Goal: Use online tool/utility: Utilize a website feature to perform a specific function

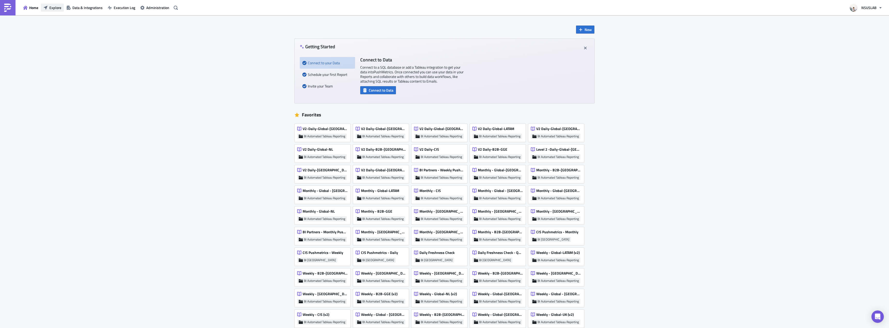
click at [55, 6] on span "Explore" at bounding box center [55, 7] width 12 height 5
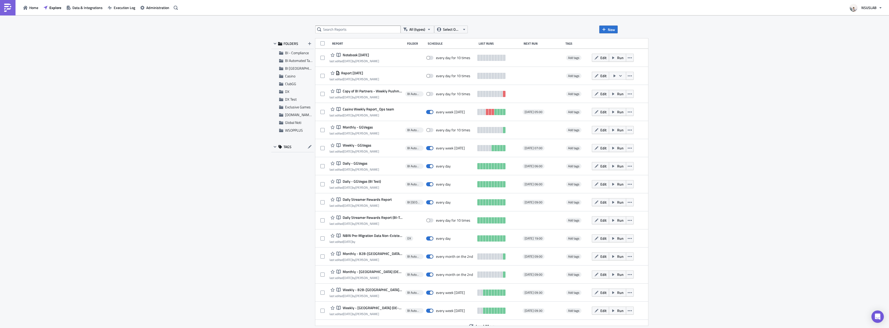
click at [92, 53] on div "All (types) Select Owner New FOLDERS BI - Compliance BI Automated Tableau Repor…" at bounding box center [444, 172] width 889 height 314
click at [296, 66] on div "BI [GEOGRAPHIC_DATA]" at bounding box center [292, 69] width 43 height 8
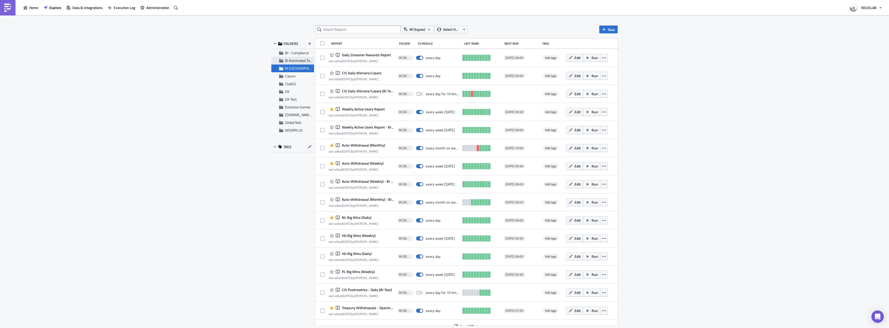
click at [300, 61] on span "BI Automated Tableau Reporting" at bounding box center [309, 60] width 49 height 5
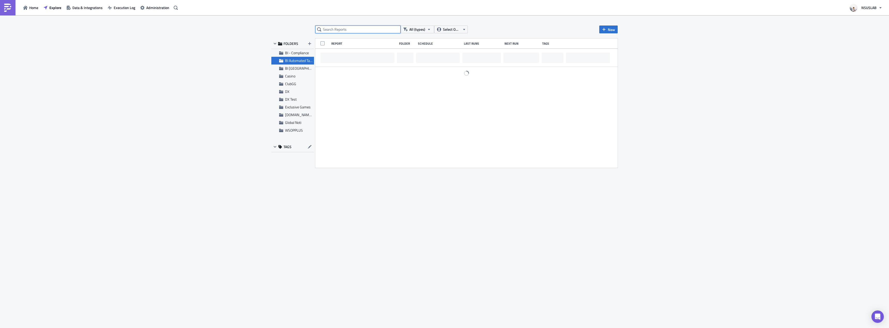
click at [359, 29] on input "text" at bounding box center [357, 30] width 85 height 8
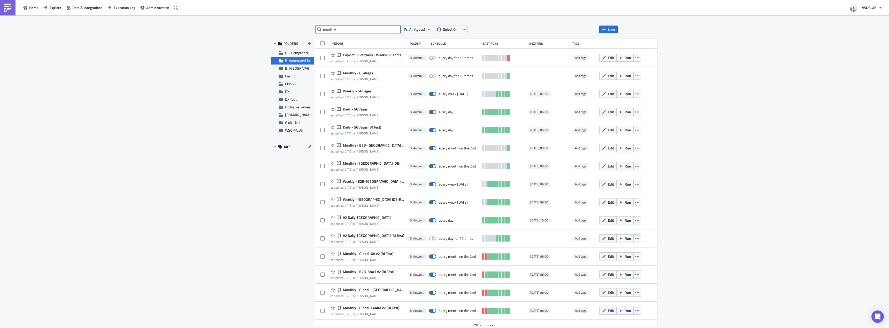
type input "monthly"
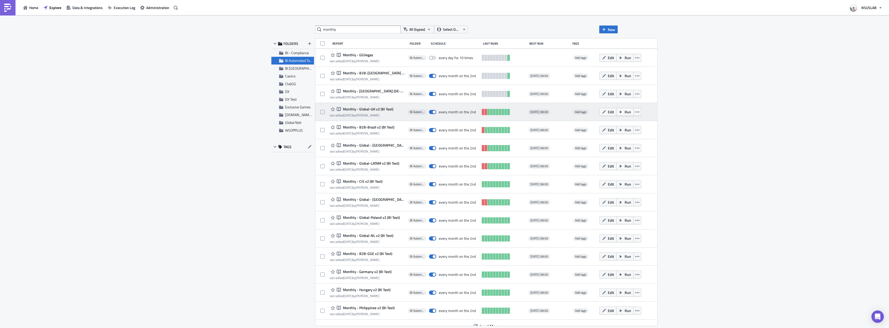
click at [625, 113] on span "Run" at bounding box center [628, 111] width 6 height 5
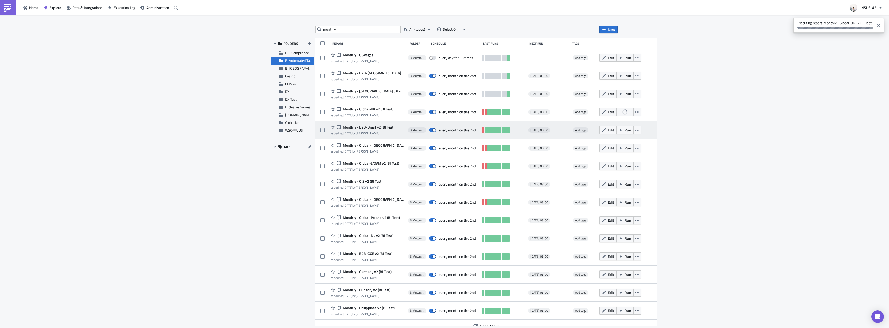
click at [625, 129] on span "Run" at bounding box center [628, 129] width 6 height 5
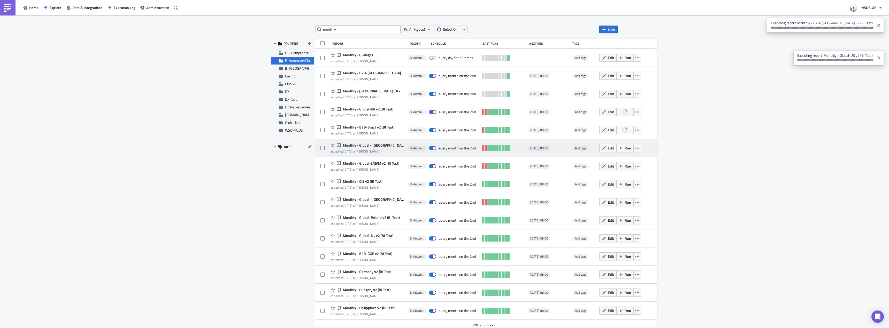
click at [625, 147] on span "Run" at bounding box center [628, 147] width 6 height 5
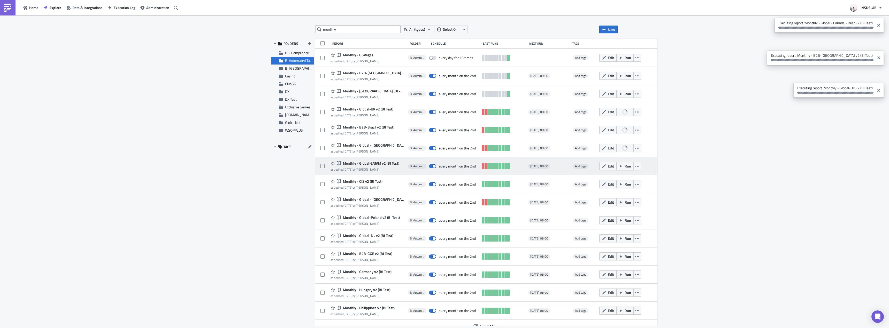
click at [625, 167] on span "Run" at bounding box center [628, 166] width 6 height 5
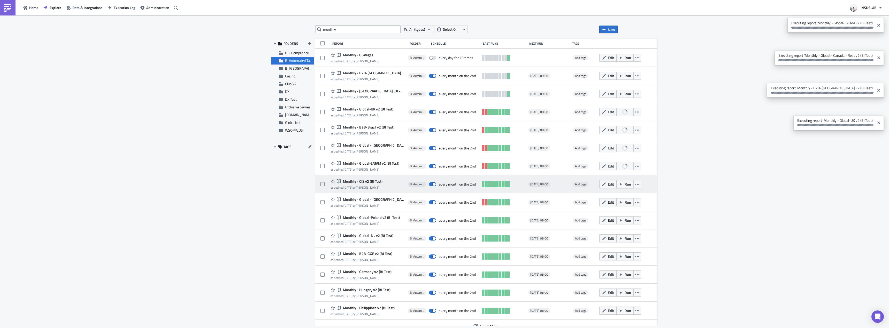
click at [625, 183] on span "Run" at bounding box center [628, 184] width 6 height 5
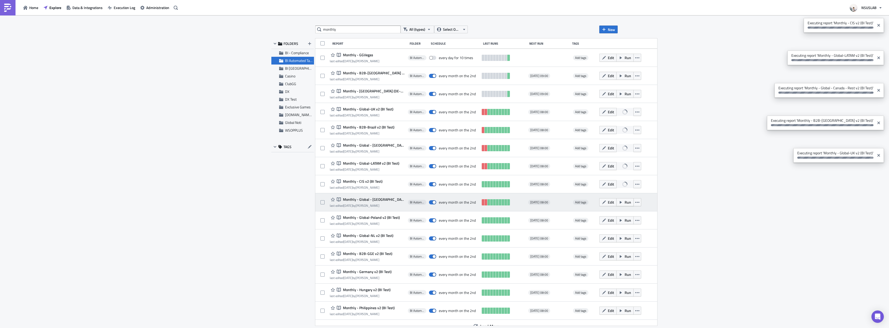
click at [625, 201] on span "Run" at bounding box center [628, 202] width 6 height 5
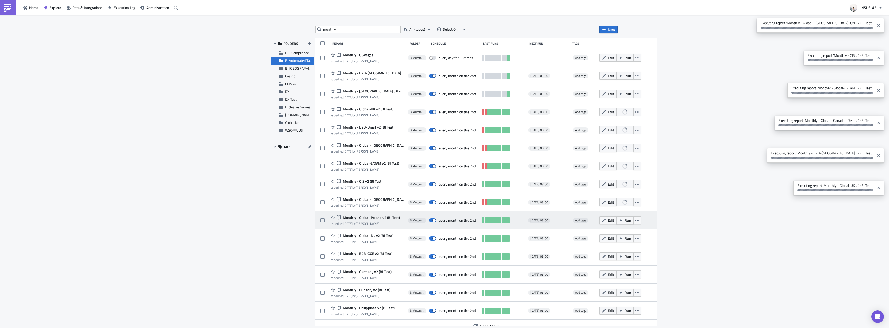
click at [616, 221] on button "Run" at bounding box center [624, 221] width 17 height 8
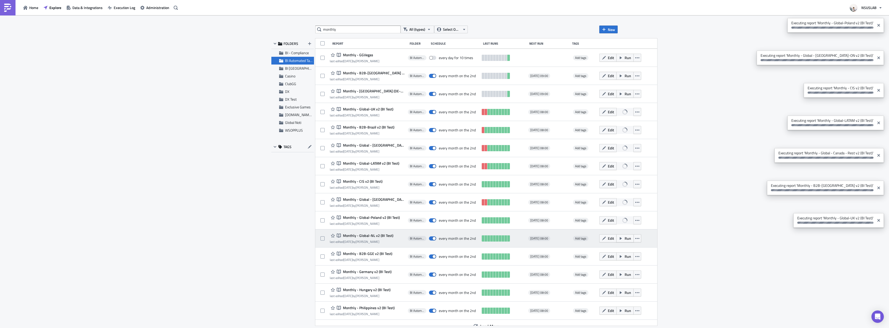
click at [625, 237] on span "Run" at bounding box center [628, 238] width 6 height 5
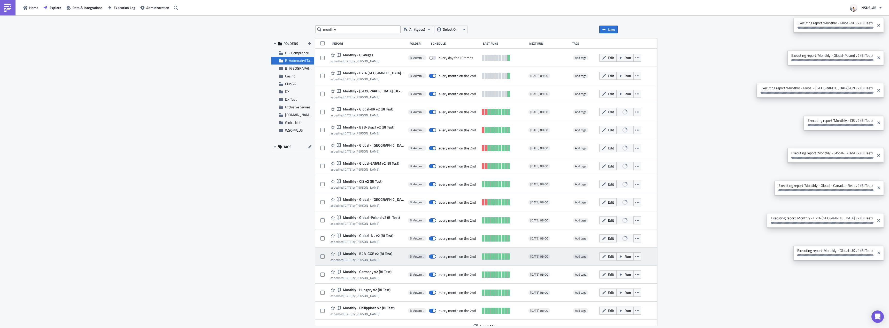
click at [619, 256] on icon "button" at bounding box center [621, 257] width 4 height 4
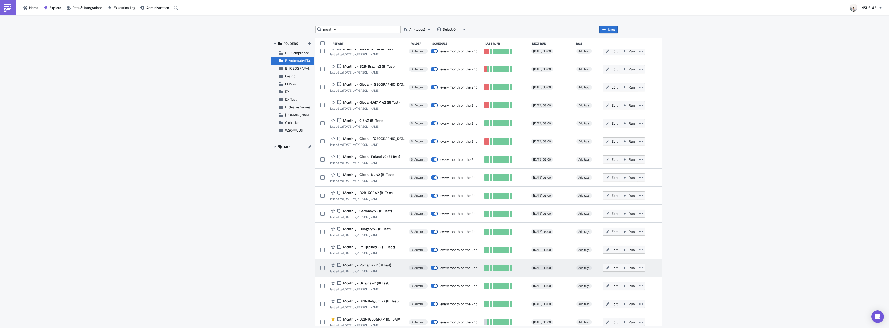
scroll to position [162, 0]
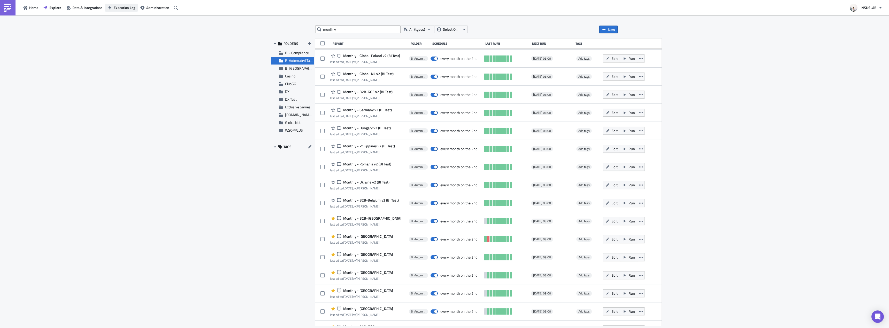
click at [118, 6] on span "Execution Log" at bounding box center [124, 7] width 21 height 5
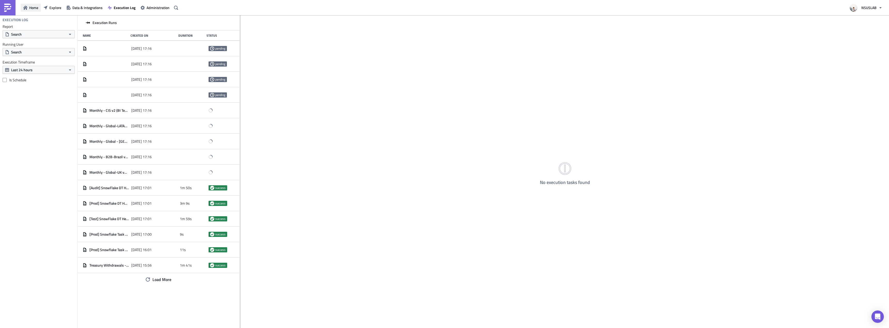
click at [30, 8] on span "Home" at bounding box center [33, 7] width 9 height 5
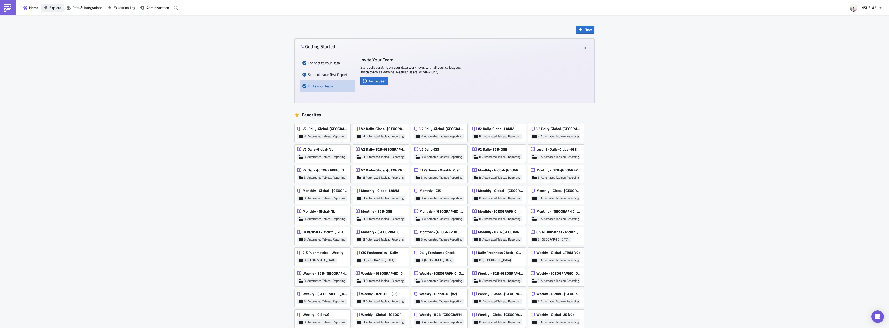
click at [59, 9] on span "Explore" at bounding box center [55, 7] width 12 height 5
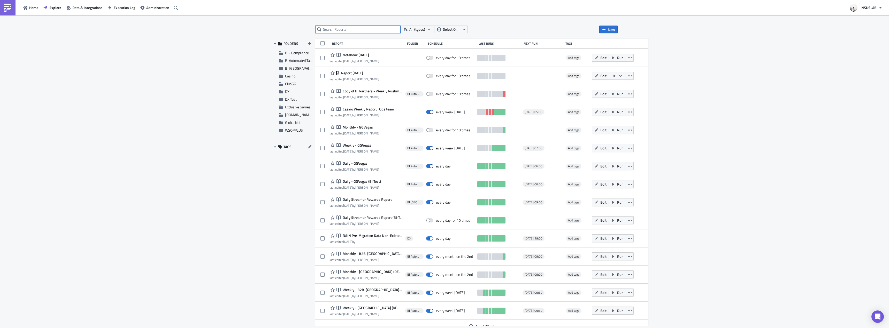
click at [344, 31] on input "text" at bounding box center [357, 30] width 85 height 8
type input "monthly"
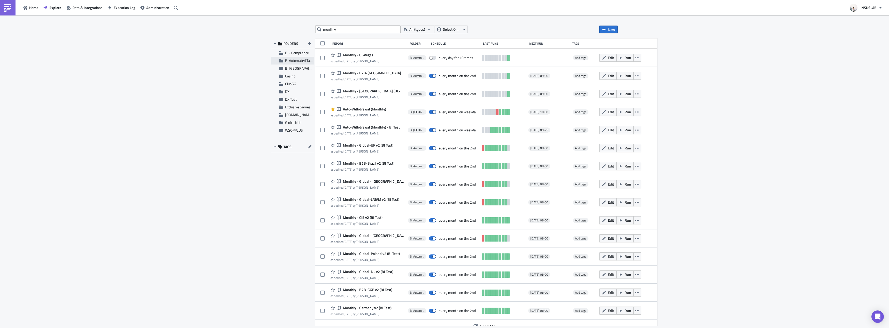
click at [297, 63] on span "BI Automated Tableau Reporting" at bounding box center [309, 60] width 49 height 5
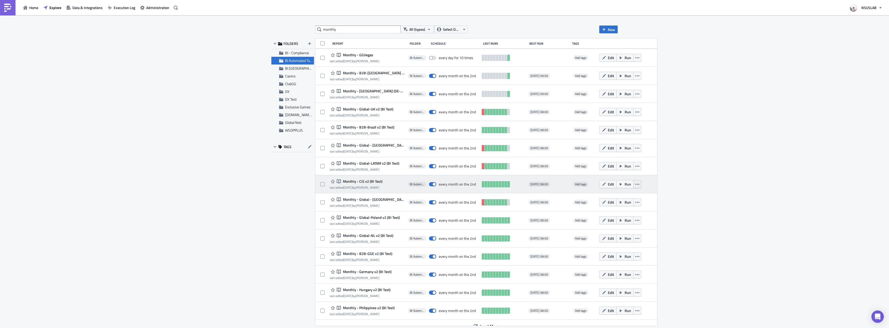
click at [633, 185] on button "button" at bounding box center [637, 184] width 8 height 8
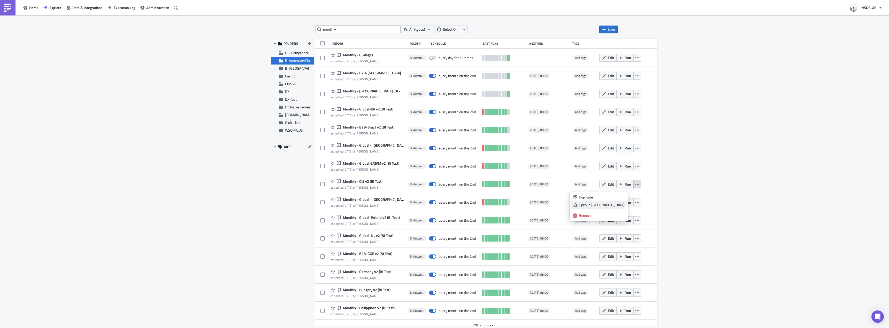
click at [616, 207] on div "Open in New Tab" at bounding box center [602, 205] width 46 height 5
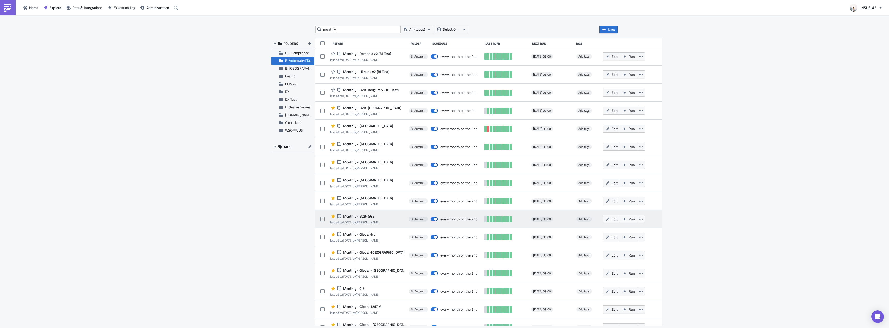
scroll to position [291, 0]
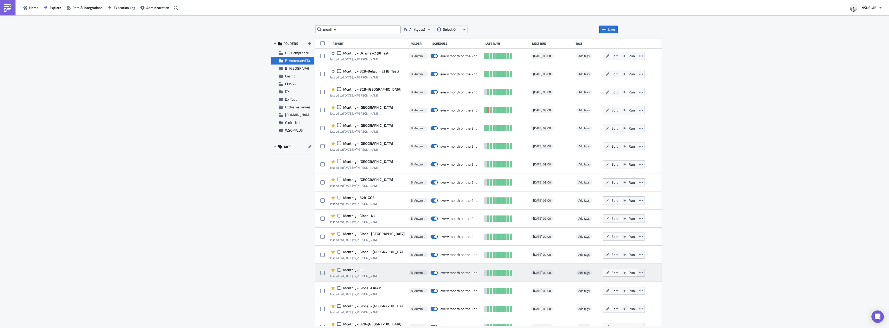
click at [637, 273] on button "button" at bounding box center [641, 273] width 8 height 8
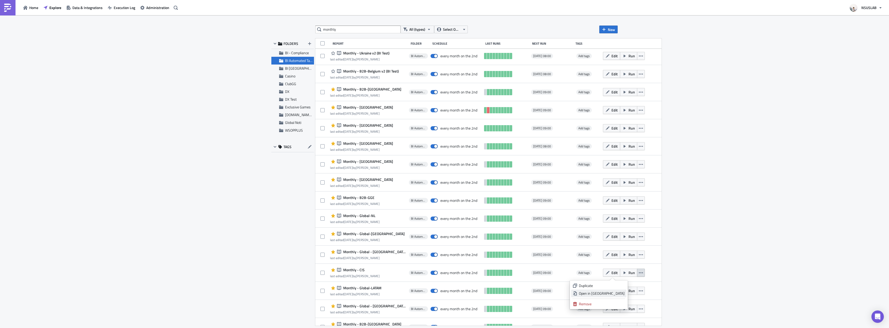
click at [620, 294] on div "Open in New Tab" at bounding box center [602, 293] width 46 height 5
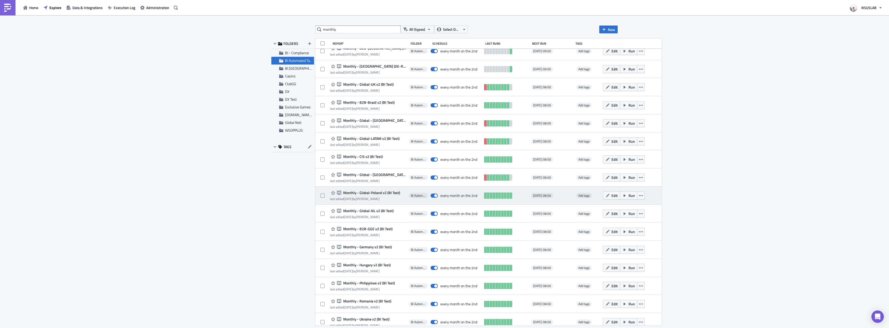
scroll to position [7, 0]
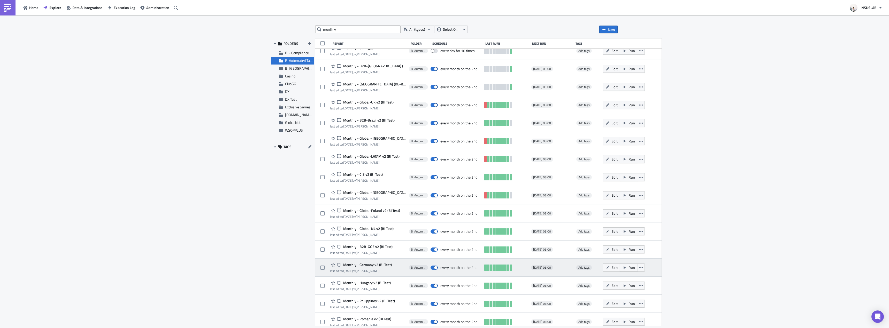
click at [623, 268] on icon "button" at bounding box center [625, 268] width 4 height 4
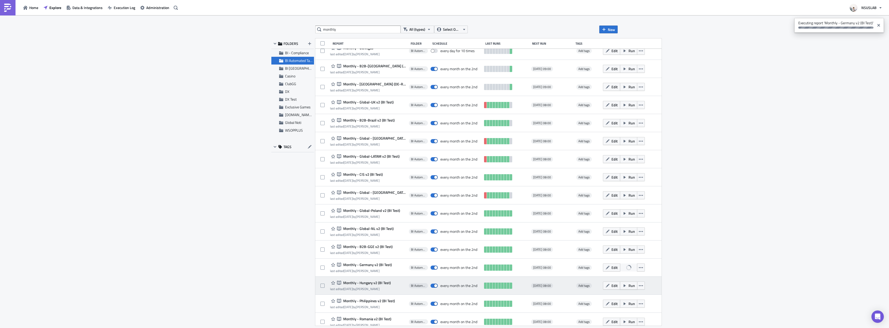
click at [620, 286] on button "Run" at bounding box center [628, 286] width 17 height 8
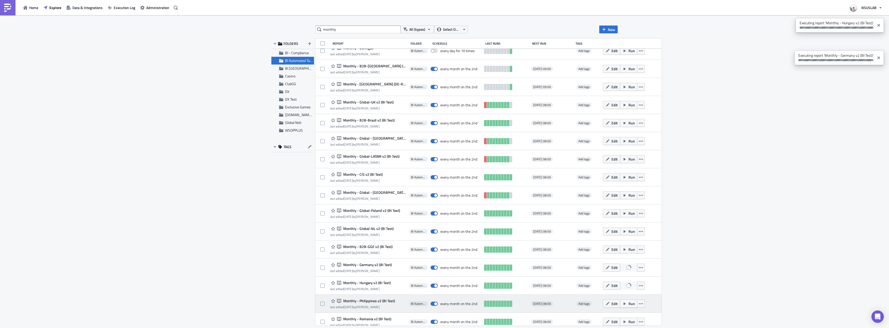
click at [629, 306] on span "Run" at bounding box center [632, 303] width 6 height 5
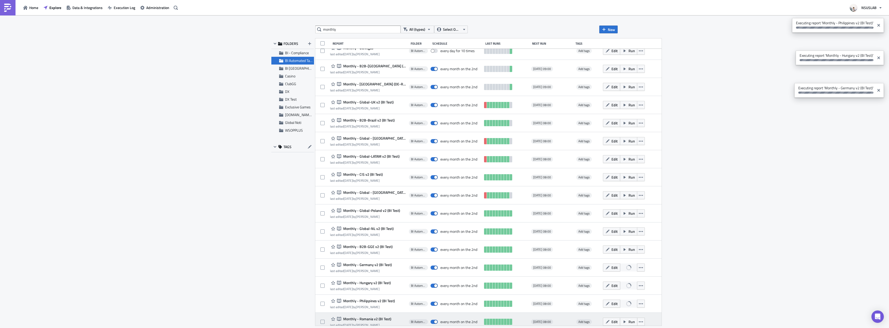
click at [629, 323] on span "Run" at bounding box center [632, 321] width 6 height 5
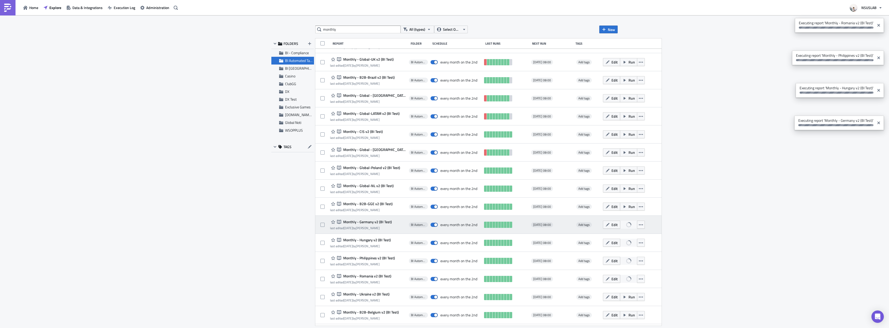
scroll to position [59, 0]
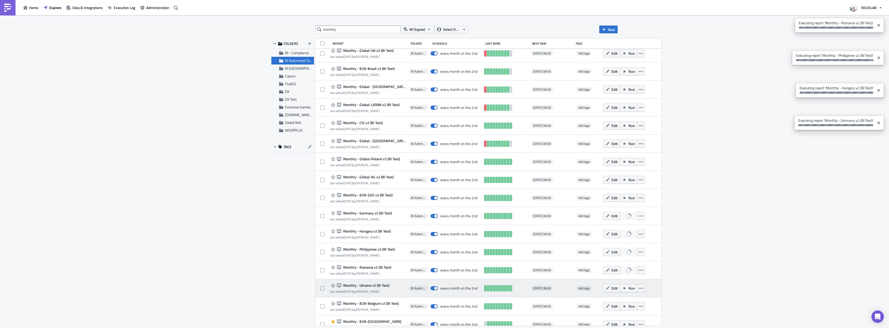
click at [629, 289] on span "Run" at bounding box center [632, 288] width 6 height 5
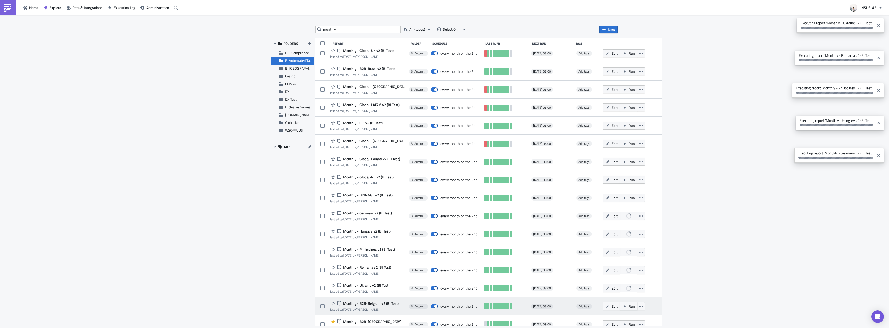
click at [629, 305] on span "Run" at bounding box center [632, 306] width 6 height 5
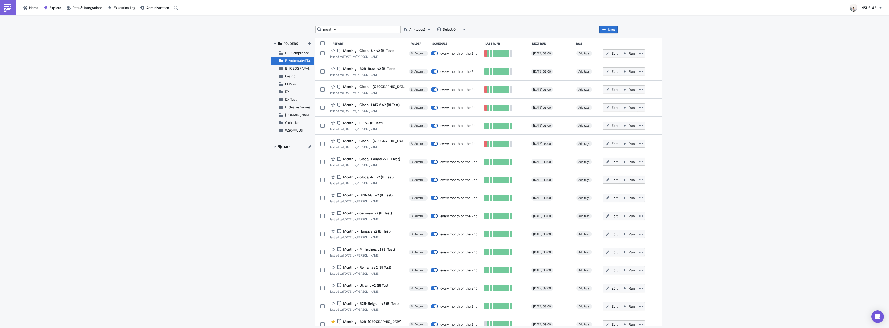
click at [731, 150] on div "monthly All (types) Select Owner New FOLDERS BI - Compliance BI Automated Table…" at bounding box center [444, 172] width 889 height 314
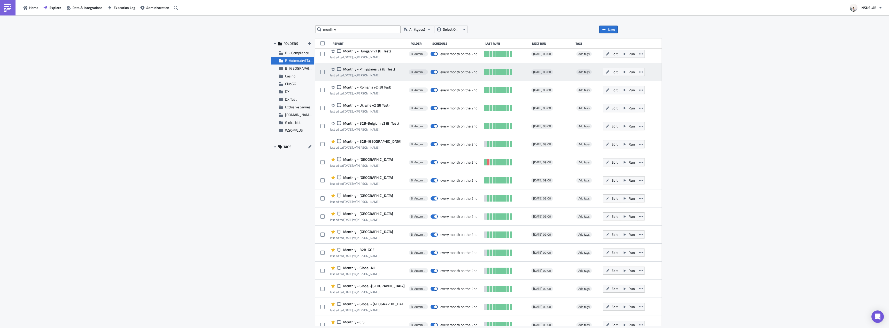
scroll to position [240, 0]
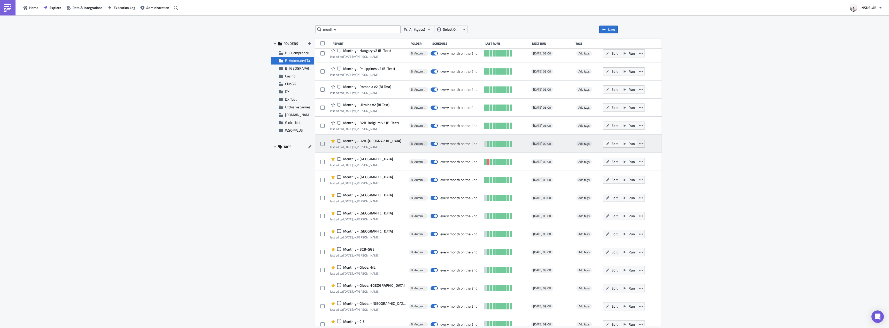
click at [637, 141] on button "button" at bounding box center [641, 144] width 8 height 8
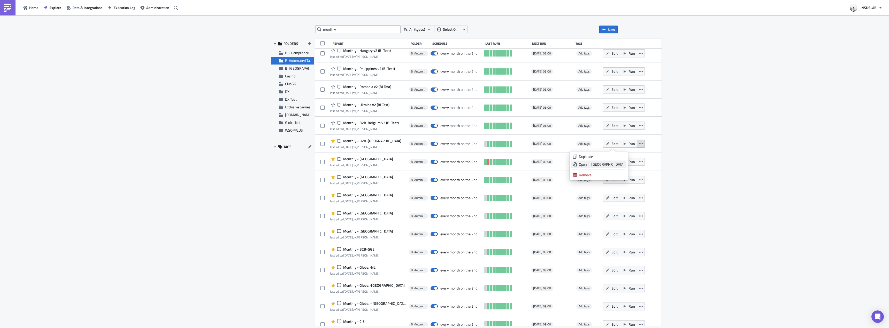
click at [619, 166] on div "Open in New Tab" at bounding box center [602, 164] width 46 height 5
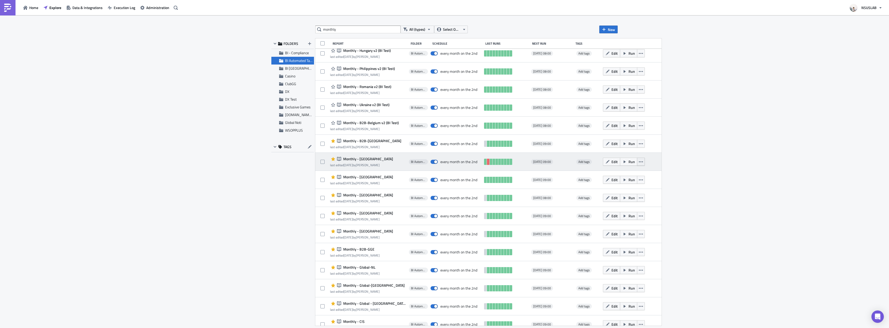
click at [639, 160] on icon "button" at bounding box center [641, 162] width 4 height 4
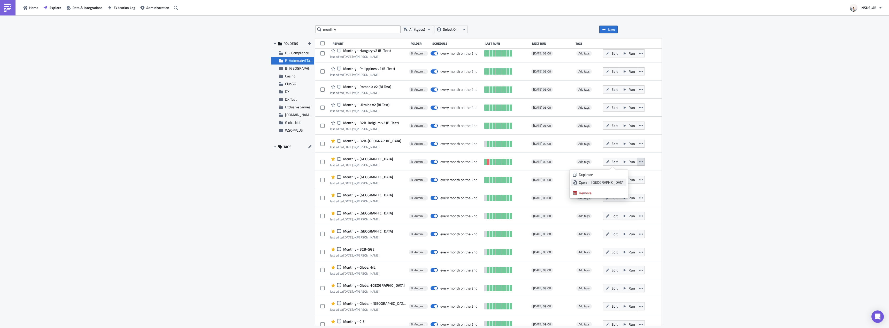
click at [619, 184] on div "Open in New Tab" at bounding box center [602, 182] width 46 height 5
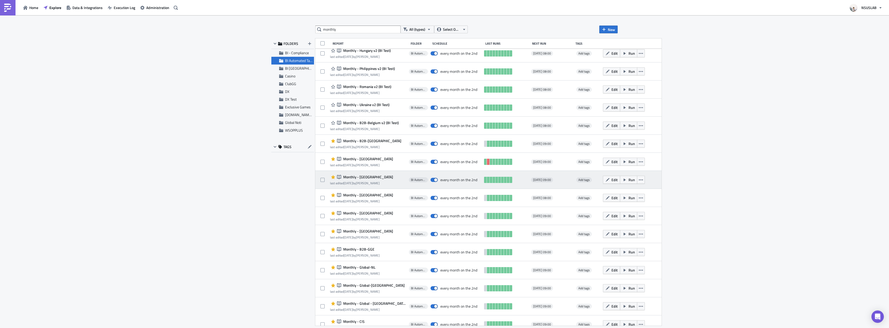
drag, startPoint x: 628, startPoint y: 180, endPoint x: 629, endPoint y: 183, distance: 3.8
click at [637, 180] on button "button" at bounding box center [641, 180] width 8 height 8
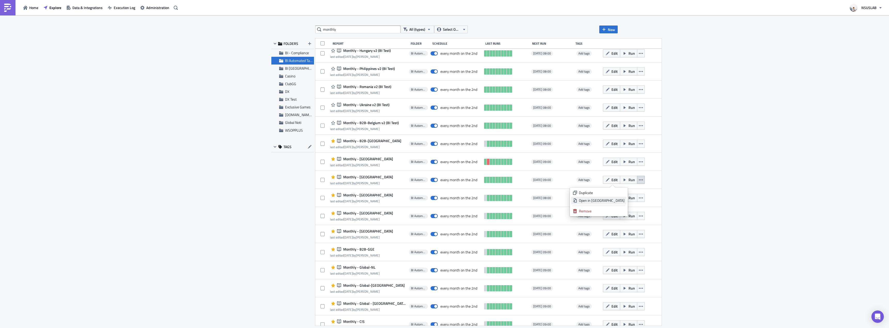
click at [621, 201] on div "Open in New Tab" at bounding box center [602, 200] width 46 height 5
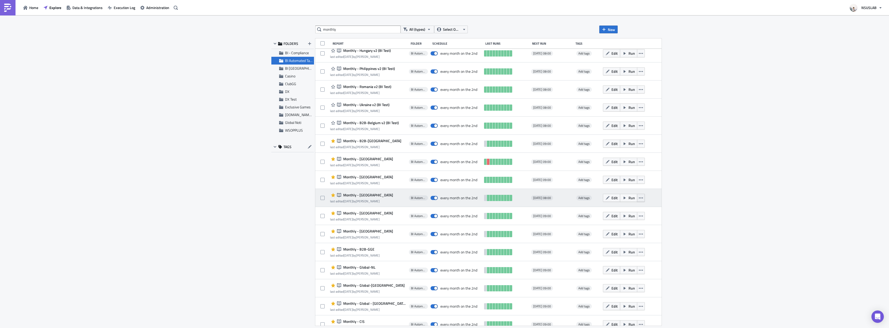
click at [639, 198] on icon "button" at bounding box center [641, 198] width 4 height 1
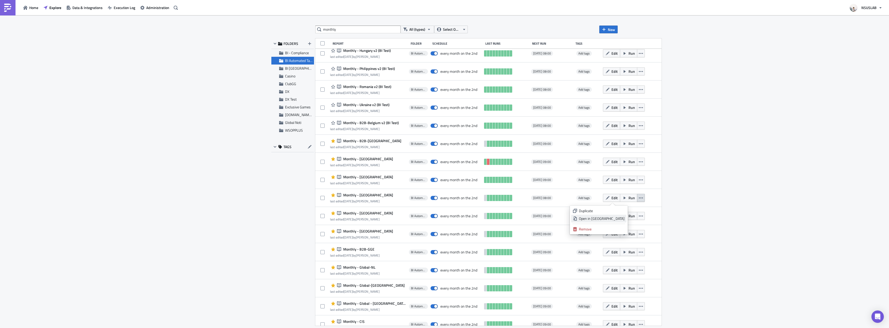
click at [616, 219] on div "Open in New Tab" at bounding box center [602, 218] width 46 height 5
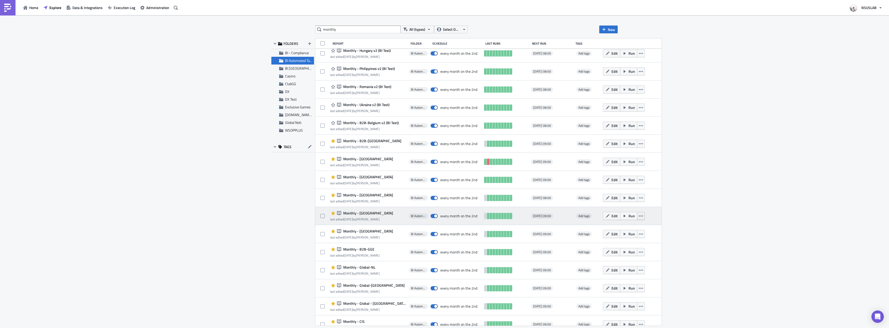
click at [639, 218] on icon "button" at bounding box center [641, 216] width 4 height 4
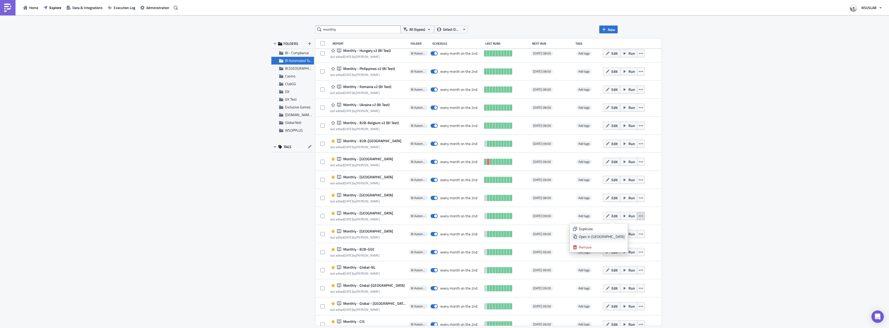
click at [621, 237] on div "Open in New Tab" at bounding box center [602, 236] width 46 height 5
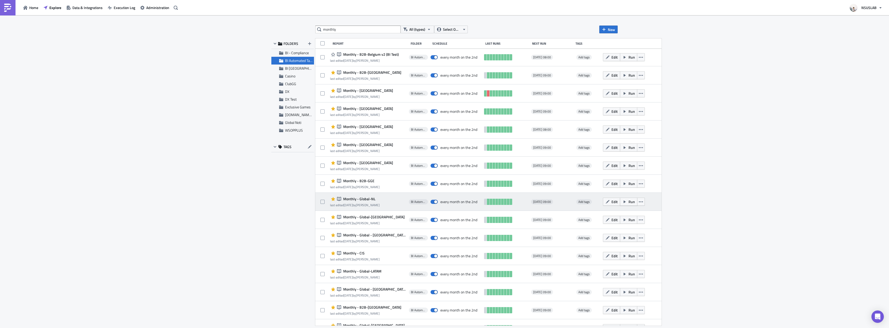
scroll to position [317, 0]
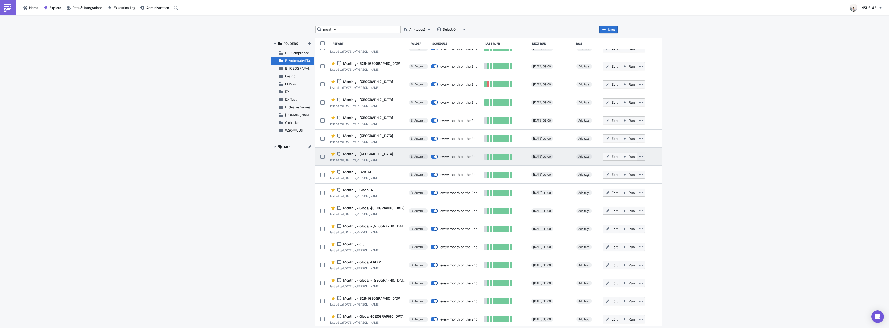
click at [637, 158] on button "button" at bounding box center [641, 157] width 8 height 8
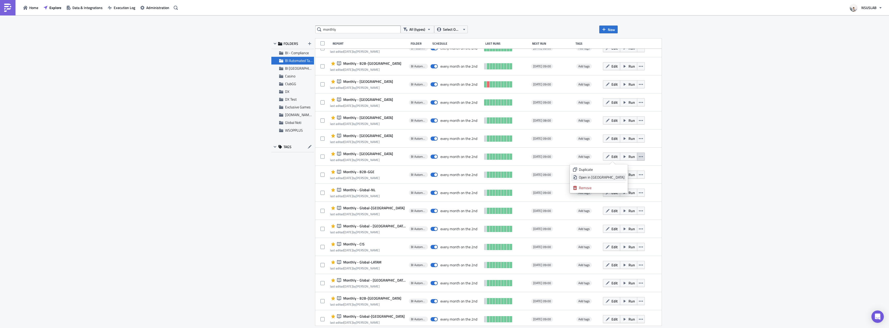
click at [623, 175] on div "Open in New Tab" at bounding box center [602, 177] width 46 height 5
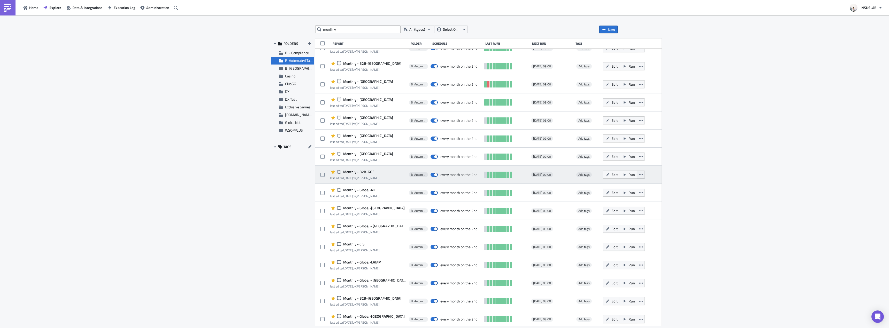
click at [639, 176] on icon "button" at bounding box center [641, 175] width 4 height 4
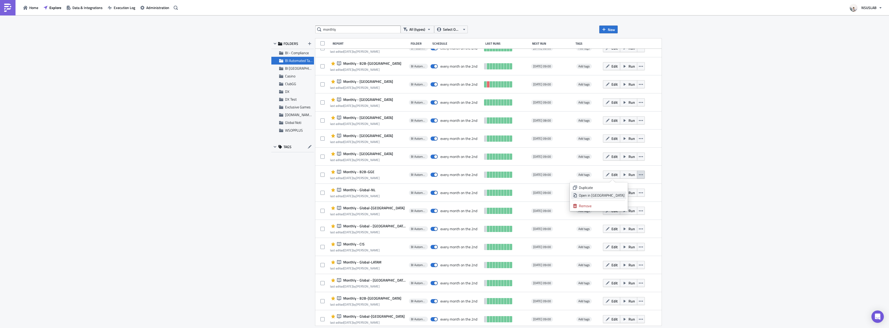
click at [619, 196] on div "Open in New Tab" at bounding box center [602, 195] width 46 height 5
click at [637, 192] on button "button" at bounding box center [641, 193] width 8 height 8
click at [619, 215] on div "Open in New Tab" at bounding box center [602, 213] width 46 height 5
click at [637, 210] on button "button" at bounding box center [641, 211] width 8 height 8
click at [621, 231] on div "Open in New Tab" at bounding box center [602, 231] width 46 height 5
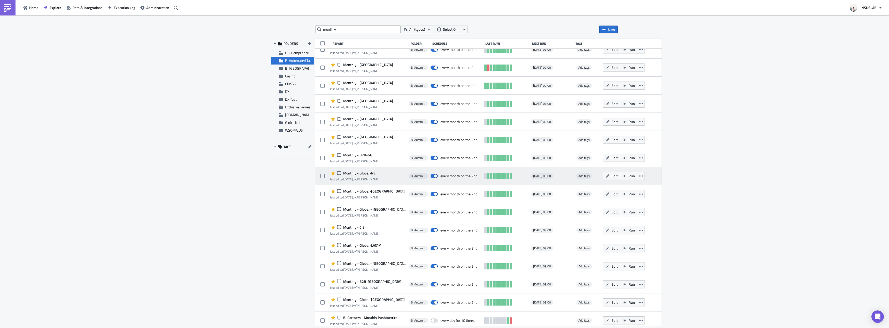
scroll to position [343, 0]
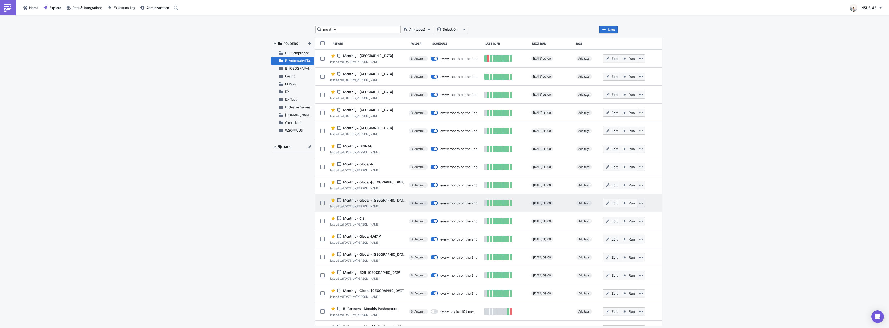
click at [637, 204] on button "button" at bounding box center [641, 203] width 8 height 8
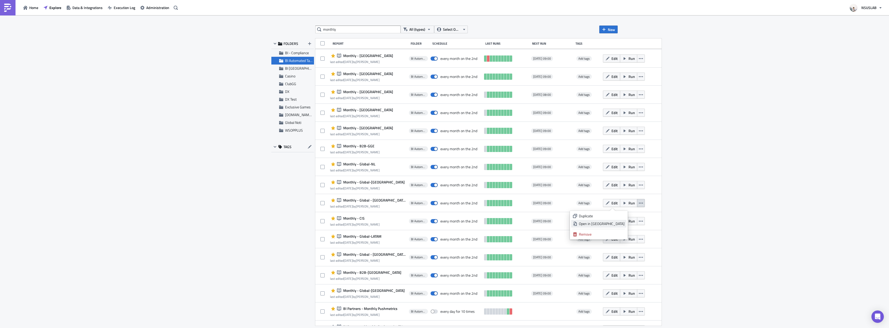
click at [621, 225] on div "Open in New Tab" at bounding box center [602, 223] width 46 height 5
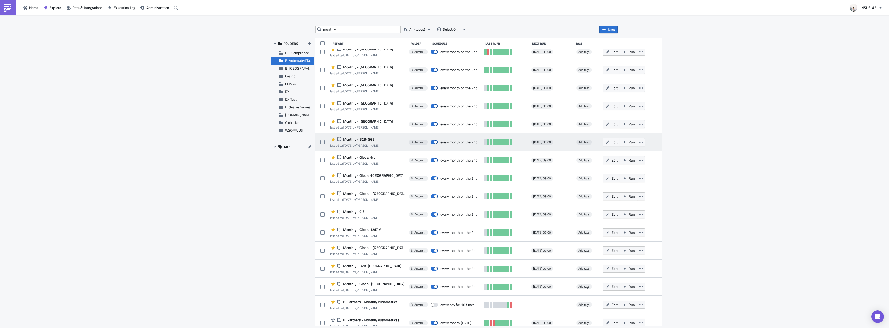
scroll to position [356, 0]
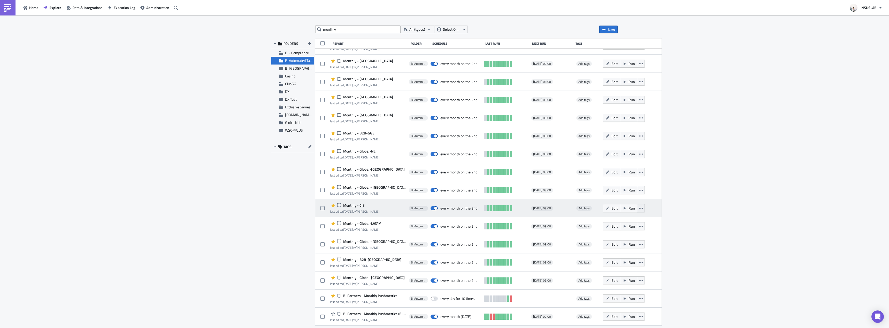
click at [639, 207] on icon "button" at bounding box center [641, 208] width 4 height 4
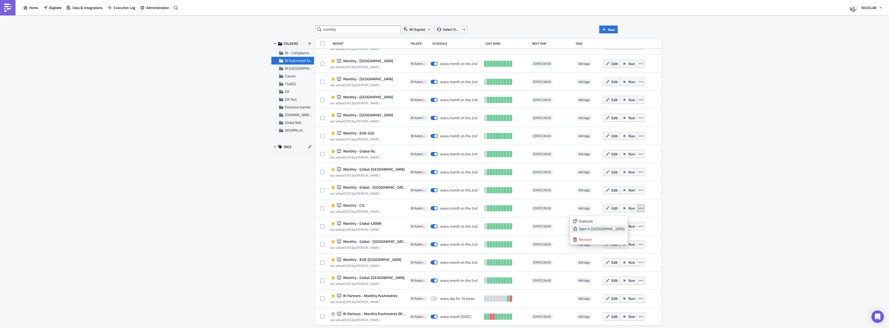
click at [619, 230] on div "Open in New Tab" at bounding box center [602, 229] width 46 height 5
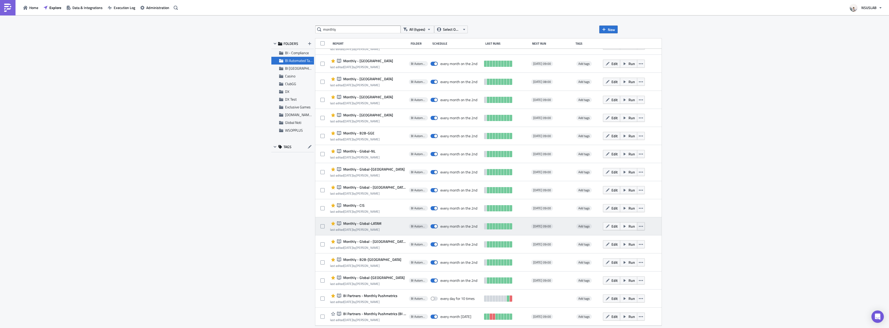
click at [639, 226] on icon "button" at bounding box center [641, 226] width 4 height 1
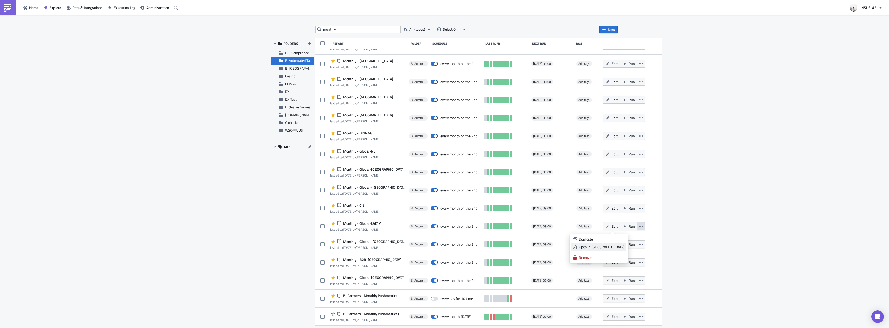
click at [619, 248] on div "Open in New Tab" at bounding box center [602, 247] width 46 height 5
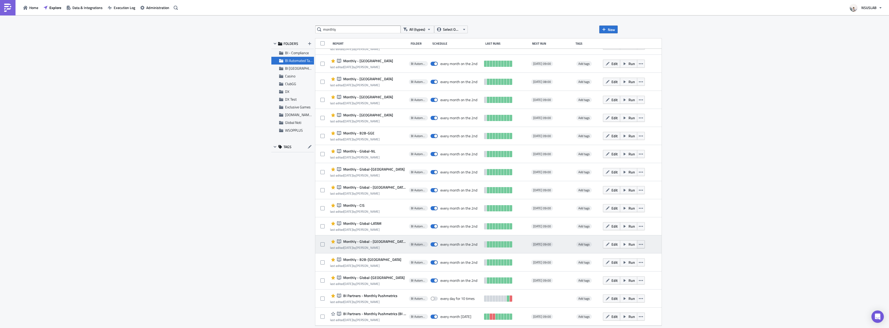
click at [637, 244] on button "button" at bounding box center [641, 245] width 8 height 8
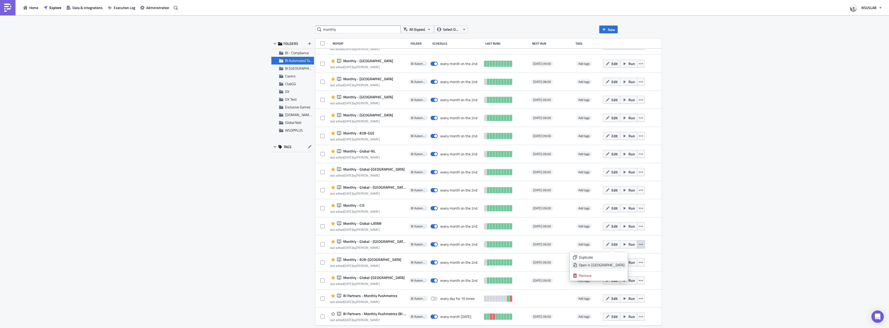
click at [620, 266] on div "Open in New Tab" at bounding box center [602, 265] width 46 height 5
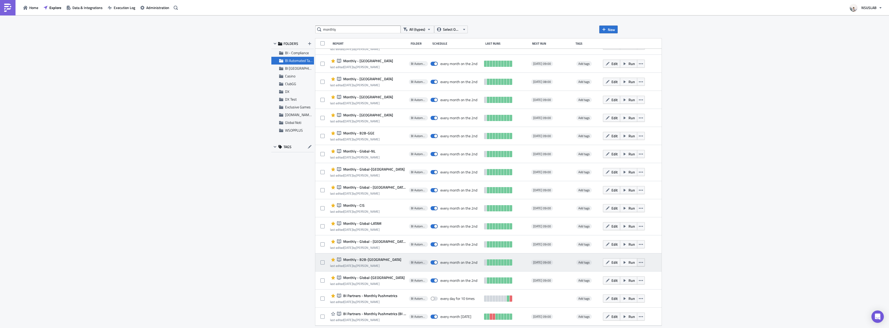
click at [637, 261] on button "button" at bounding box center [641, 263] width 8 height 8
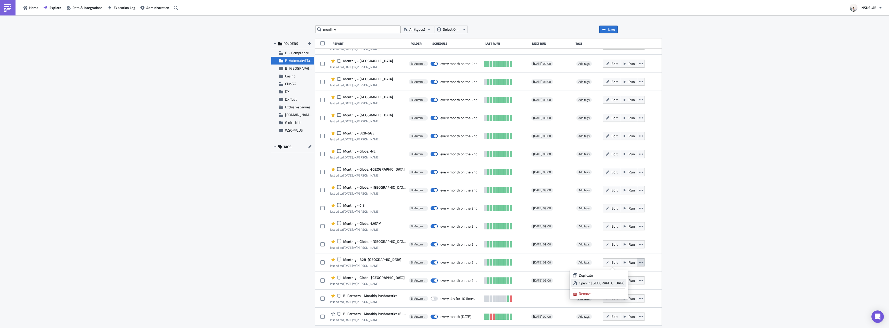
click at [618, 283] on div "Open in New Tab" at bounding box center [602, 283] width 46 height 5
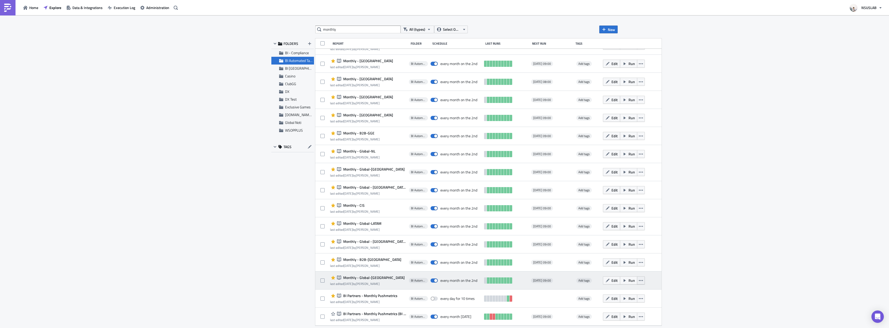
click at [637, 282] on button "button" at bounding box center [641, 281] width 8 height 8
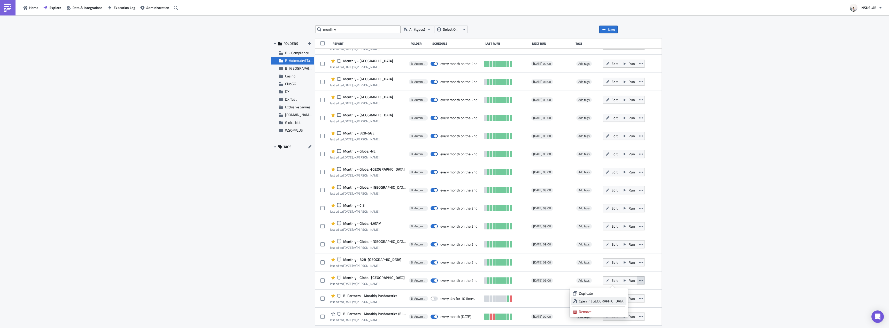
click at [620, 300] on div "Open in New Tab" at bounding box center [602, 301] width 46 height 5
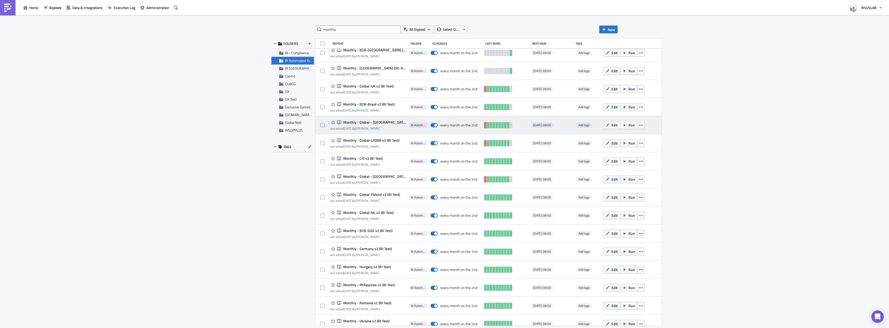
scroll to position [103, 0]
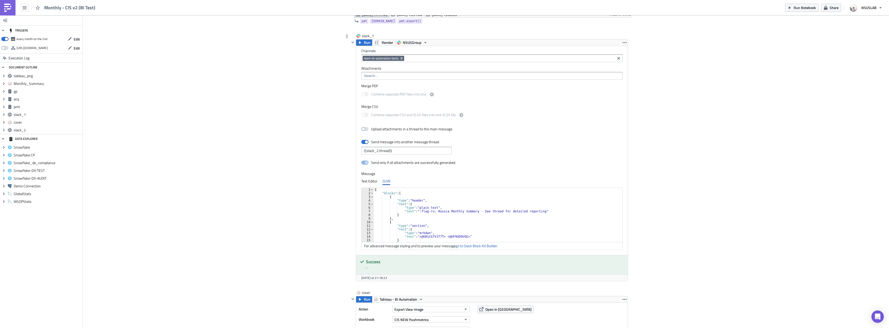
click at [440, 211] on div "{ "blocks" : [ { "type" : "header" , "text" : { "type" : "plain_text" , "text" …" at bounding box center [499, 219] width 251 height 62
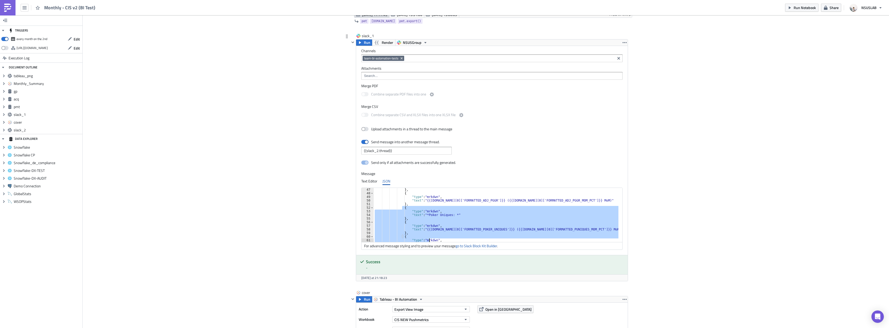
scroll to position [203, 0]
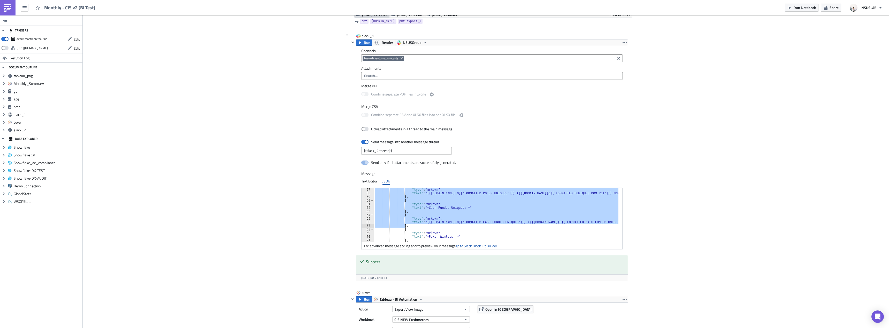
drag, startPoint x: 400, startPoint y: 218, endPoint x: 430, endPoint y: 227, distance: 31.5
click at [430, 227] on div ""type" : "mrkdwn" , "text" : "{{gp.data[0]['FORMATTED_POKER_UNIQUES']}} ({{gp.d…" at bounding box center [499, 219] width 251 height 62
paste textarea
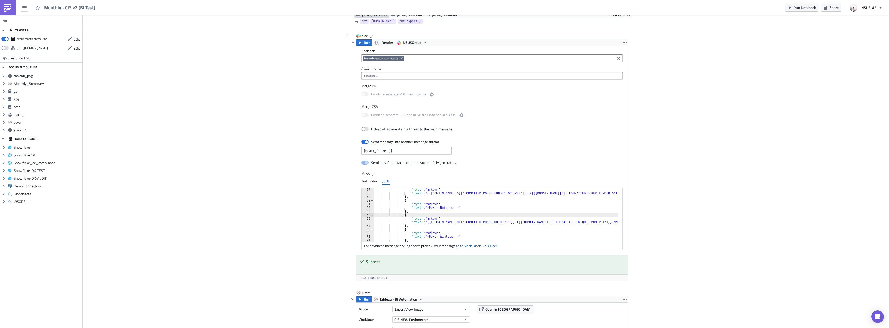
click at [461, 214] on div ""type" : "mrkdwn" , "text" : "{{gp.data[0]['FORMATTED_POKER_FUNDED_ACTIVES']}} …" at bounding box center [499, 219] width 251 height 62
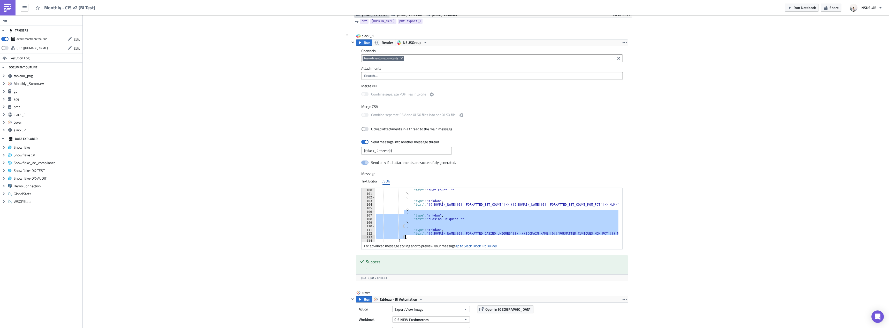
drag, startPoint x: 402, startPoint y: 212, endPoint x: 408, endPoint y: 237, distance: 25.1
click at [408, 237] on div ""type" : "mrkdwn" , "text" : "*Bet Count: *" } , { "type" : "mrkdwn" , "text" :…" at bounding box center [499, 216] width 249 height 62
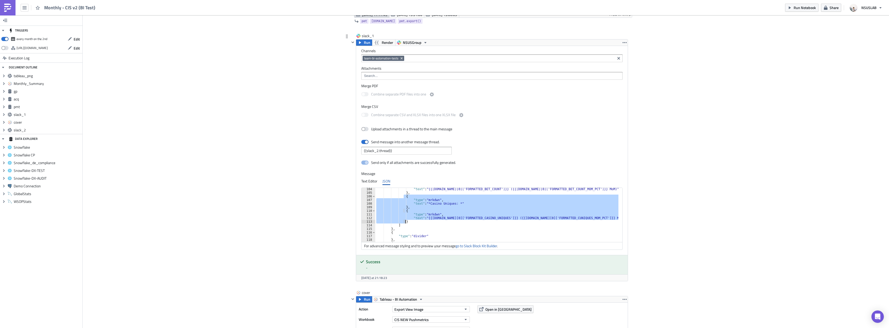
paste textarea
type textarea "}"
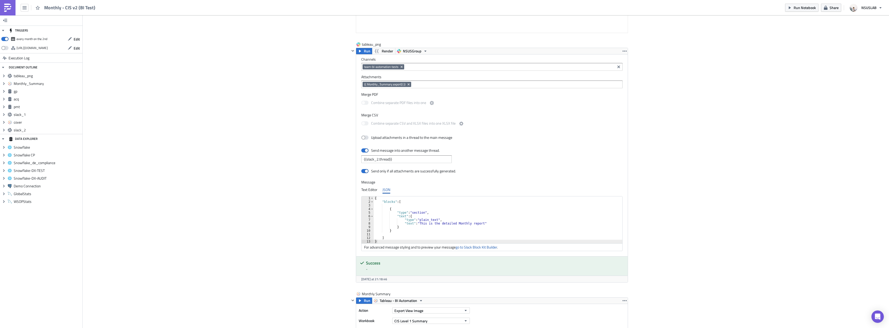
scroll to position [0, 0]
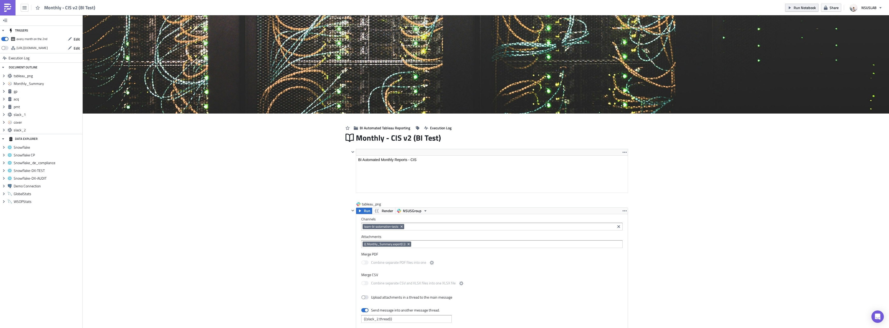
click at [801, 5] on span "Run Notebook" at bounding box center [805, 7] width 22 height 5
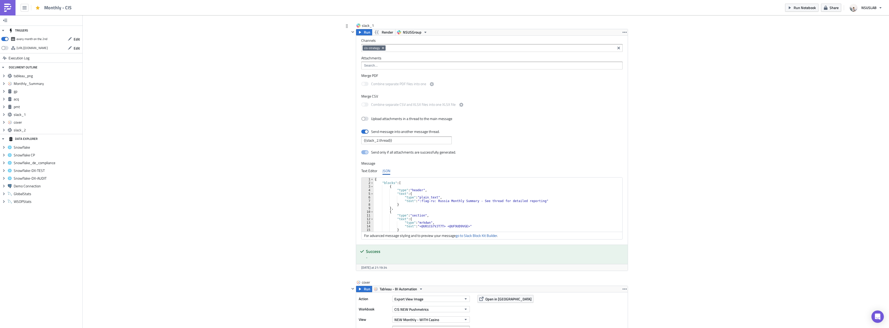
click at [433, 202] on div "{ "blocks" : [ { "type" : "header" , "text" : { "type" : "plain_text" , "text" …" at bounding box center [499, 209] width 251 height 62
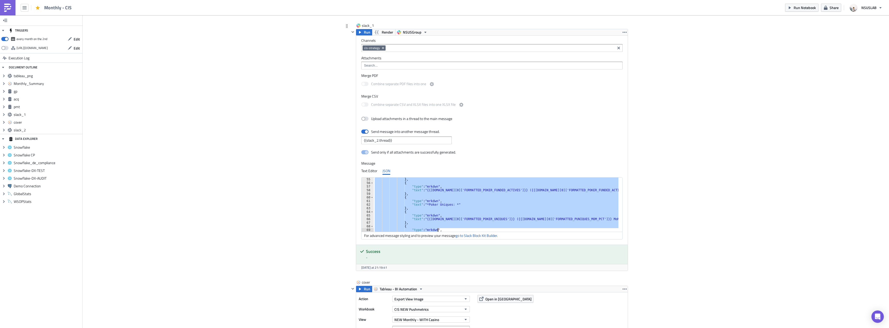
scroll to position [199, 0]
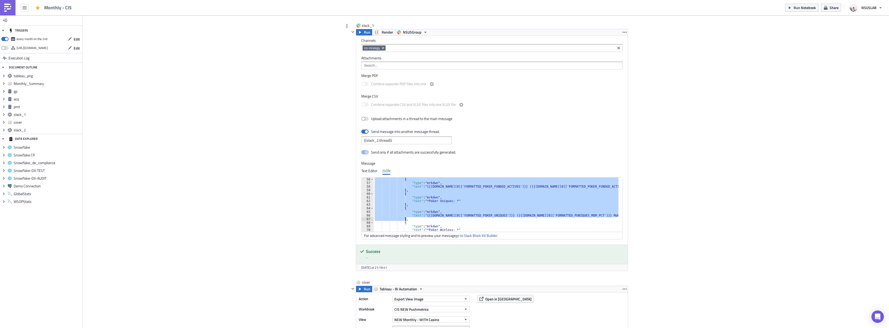
drag, startPoint x: 399, startPoint y: 193, endPoint x: 464, endPoint y: 220, distance: 70.2
click at [464, 220] on div "{ "type" : "mrkdwn" , "text" : "{{gp.data[0]['FORMATTED_POKER_FUNDED_ACTIVES']}…" at bounding box center [499, 209] width 251 height 62
click at [467, 223] on div "{ "type" : "mrkdwn" , "text" : "{{gp.data[0]['FORMATTED_POKER_FUNDED_ACTIVES']}…" at bounding box center [499, 209] width 251 height 62
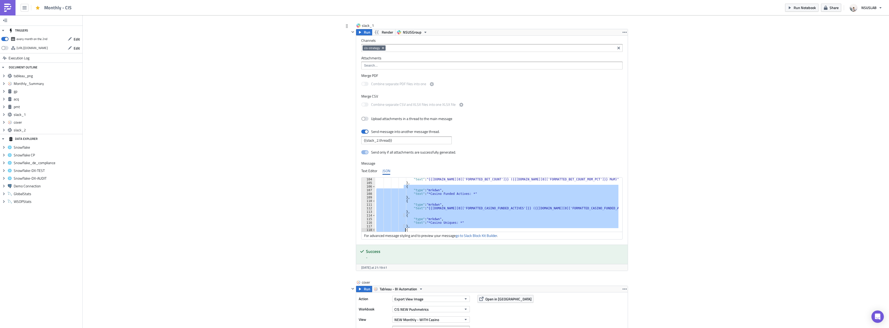
scroll to position [409, 0]
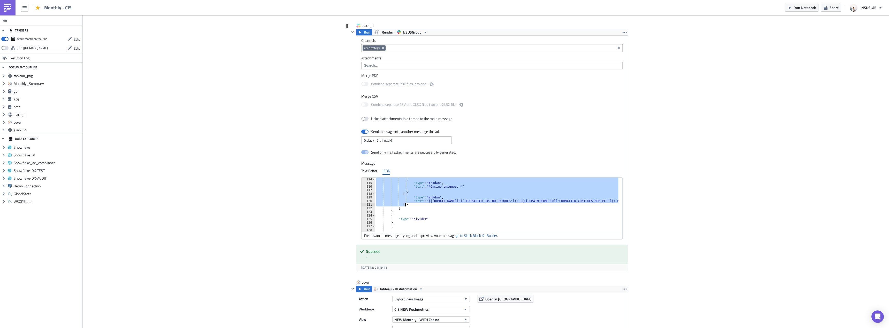
drag, startPoint x: 402, startPoint y: 206, endPoint x: 443, endPoint y: 205, distance: 41.6
click at [443, 205] on div "{ "type" : "mrkdwn" , "text" : "*Casino Uniques: *" } , { "type" : "mrkdwn" , "…" at bounding box center [499, 209] width 249 height 62
click at [574, 208] on div "{ "type" : "mrkdwn" , "text" : "*Casino Uniques: *" } , { "type" : "mrkdwn" , "…" at bounding box center [499, 209] width 249 height 62
type textarea "]"
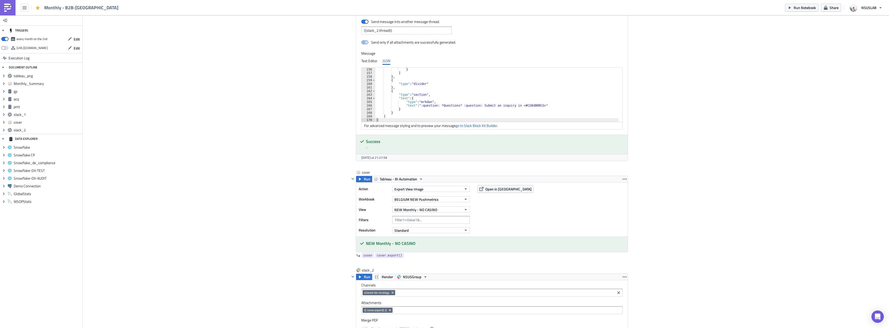
scroll to position [1111, 0]
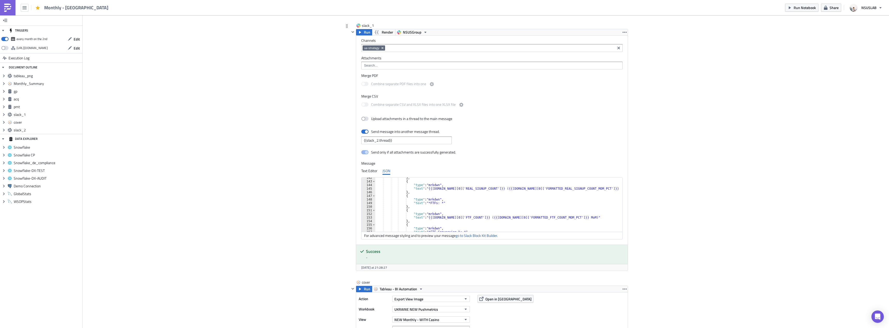
scroll to position [512, 0]
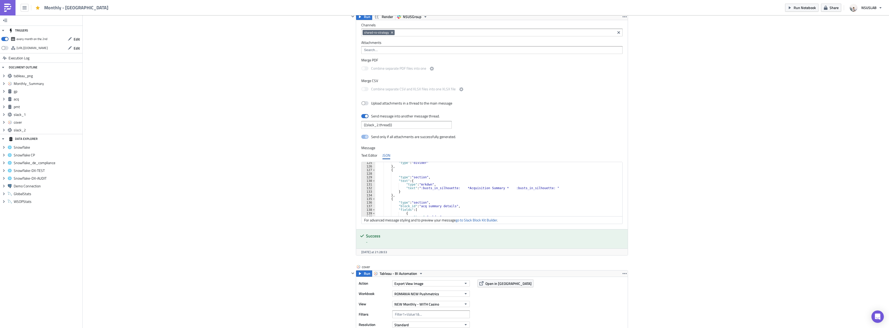
scroll to position [465, 0]
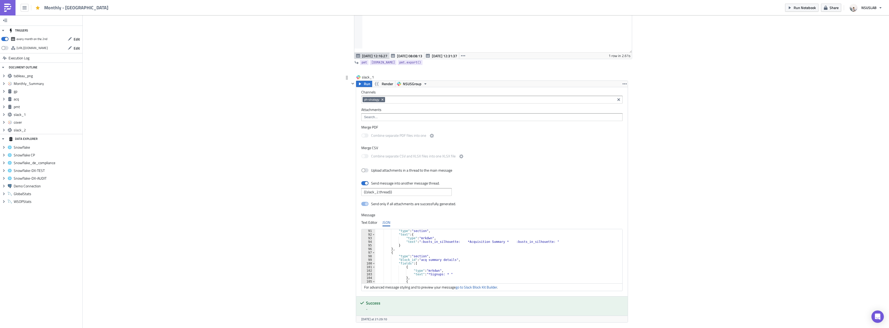
scroll to position [326, 0]
click at [427, 273] on div ""type" : "section" , "text" : { "type" : "mrkdwn" , "text" : ":busts_in_silhoue…" at bounding box center [499, 260] width 249 height 62
click at [449, 258] on div ""block_id" : "acq summary details" , "fields" : [ { "type" : "mrkdwn" , "text" …" at bounding box center [499, 258] width 249 height 62
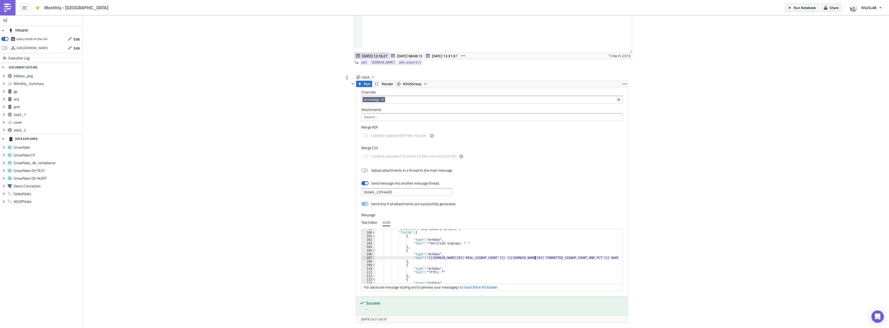
click at [533, 258] on div ""block_id" : "acq summary details" , "fields" : [ { "type" : "mrkdwn" , "text" …" at bounding box center [499, 258] width 249 height 62
type textarea ""text": "{{acq.data[0]['REAL_SIGNUP_COUNT']}} ({{acq.data[0]['FORMATTED_REAL_SI…"
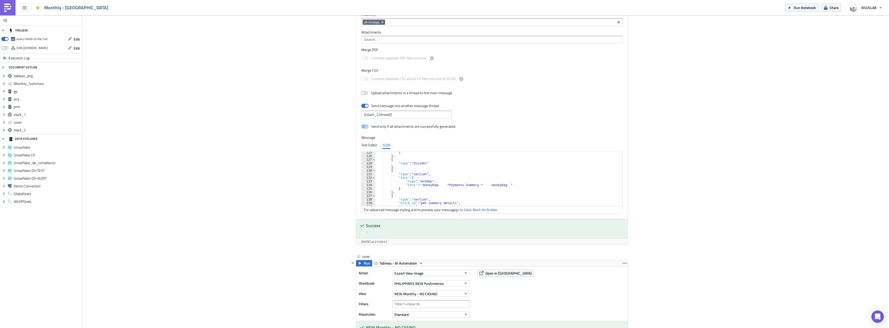
scroll to position [496, 0]
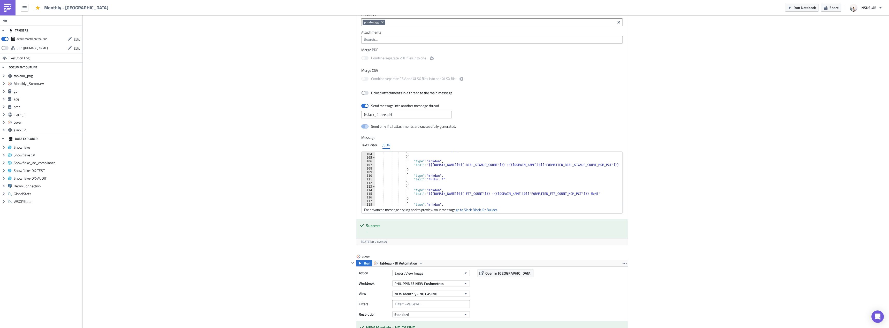
scroll to position [372, 0]
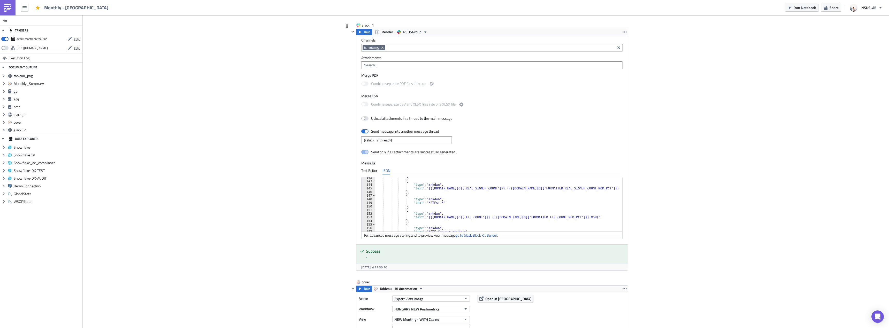
scroll to position [558, 0]
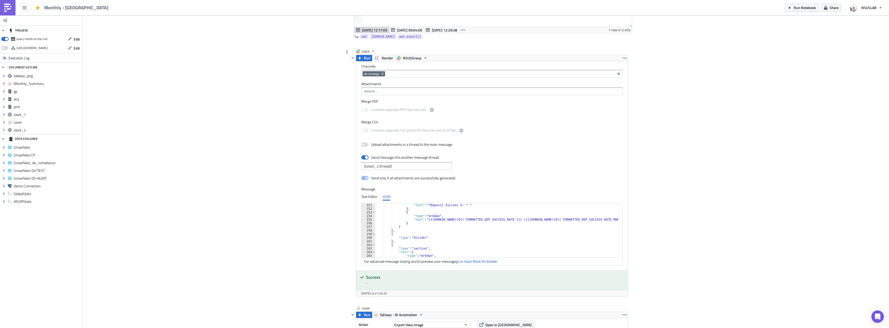
scroll to position [543, 0]
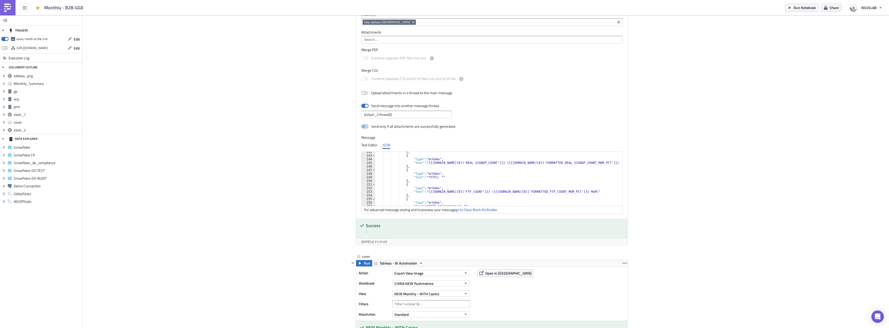
scroll to position [512, 0]
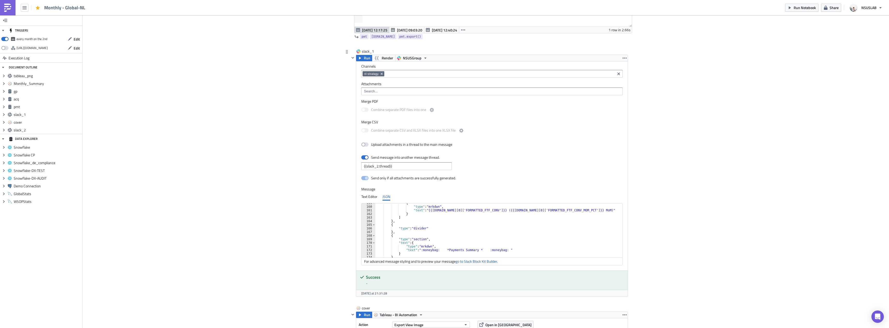
scroll to position [636, 0]
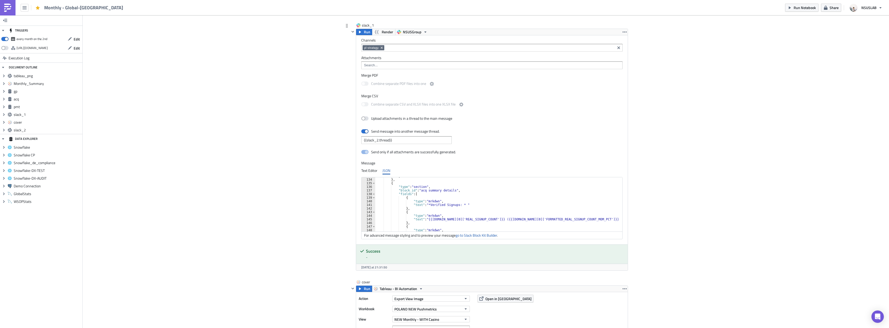
scroll to position [481, 0]
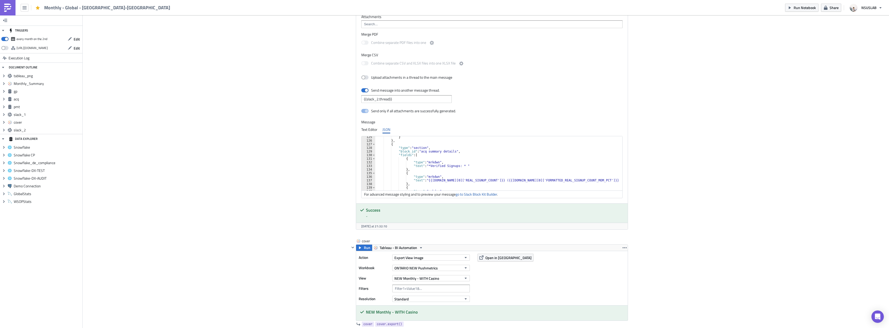
scroll to position [450, 0]
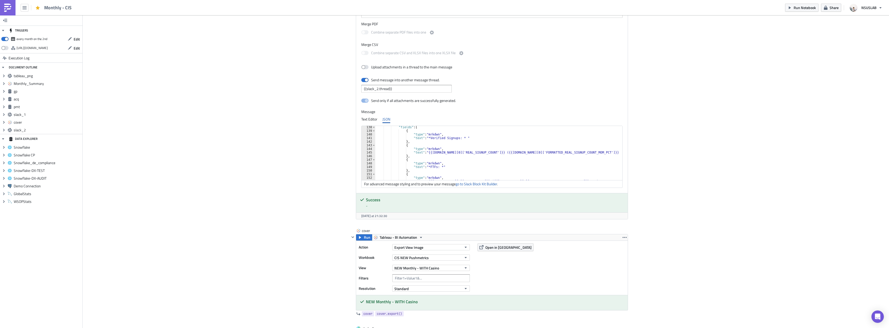
scroll to position [496, 0]
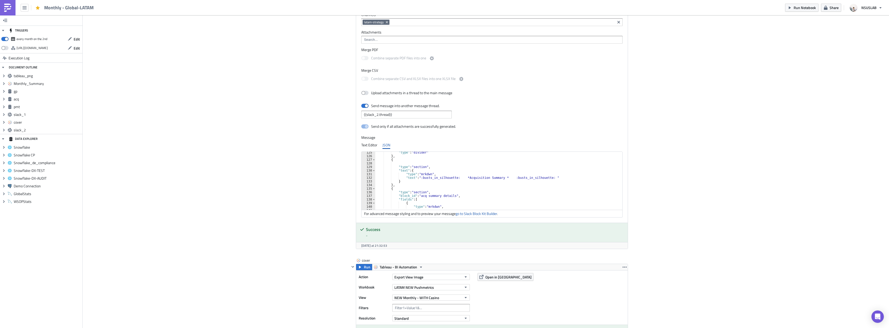
scroll to position [481, 0]
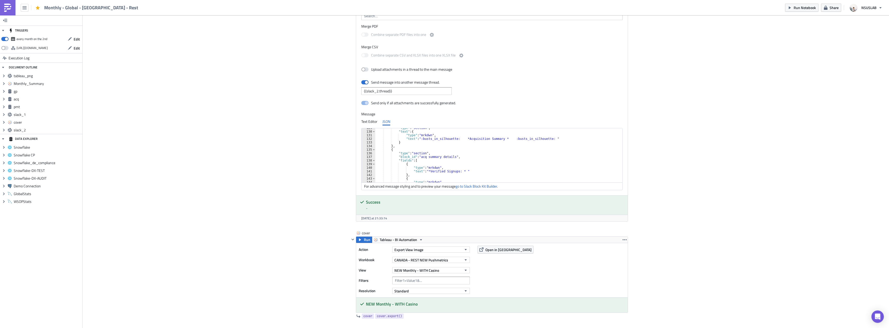
scroll to position [481, 0]
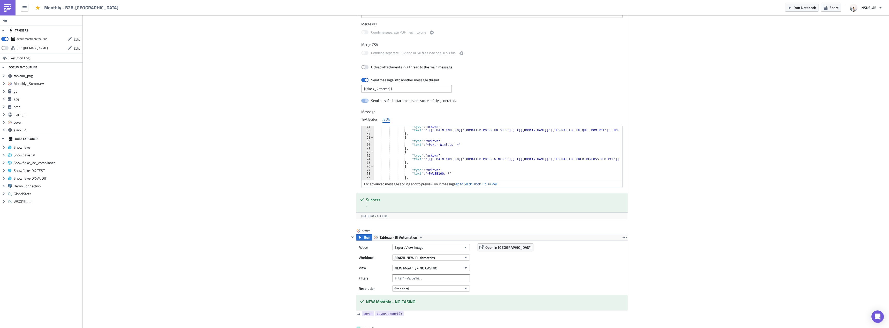
scroll to position [827, 0]
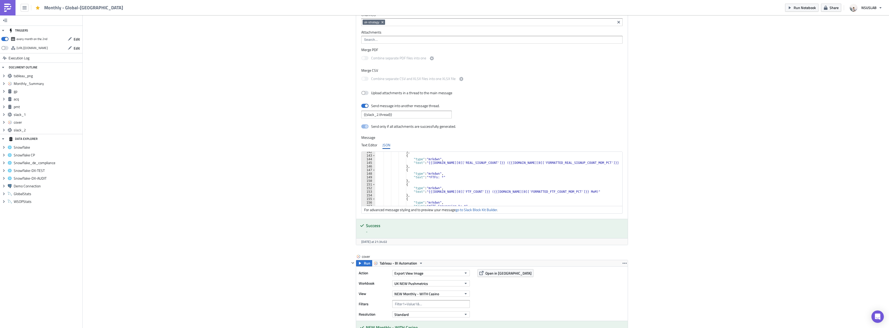
scroll to position [512, 0]
